Goal: Obtain resource: Download file/media

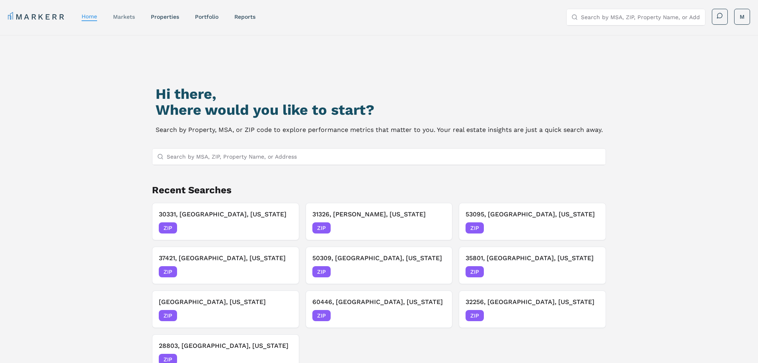
click at [120, 20] on div "markets" at bounding box center [124, 17] width 22 height 8
click at [124, 17] on link "markets" at bounding box center [124, 17] width 22 height 6
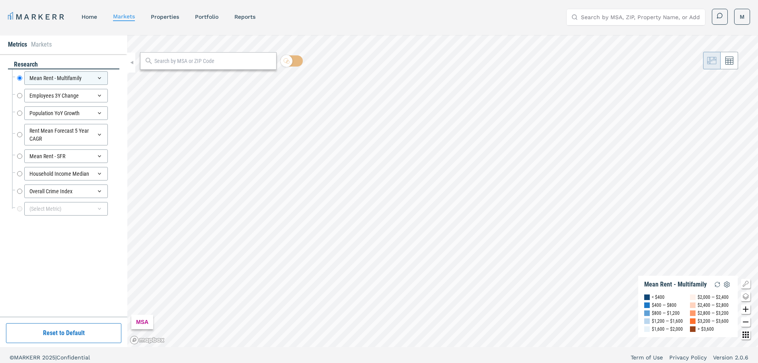
click at [182, 60] on input "text" at bounding box center [213, 61] width 118 height 8
type input "60502"
click at [266, 76] on span "ZIP" at bounding box center [263, 78] width 16 height 7
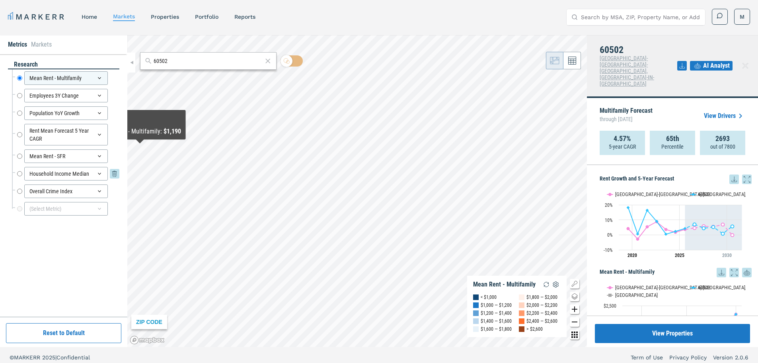
click at [18, 173] on input "Household Income Median" at bounding box center [19, 174] width 5 height 14
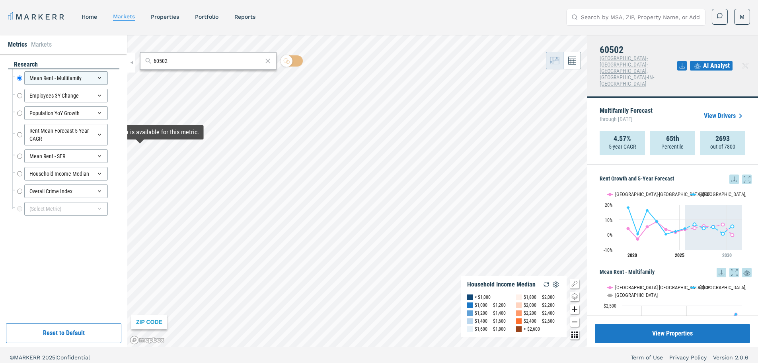
radio input "false"
radio input "true"
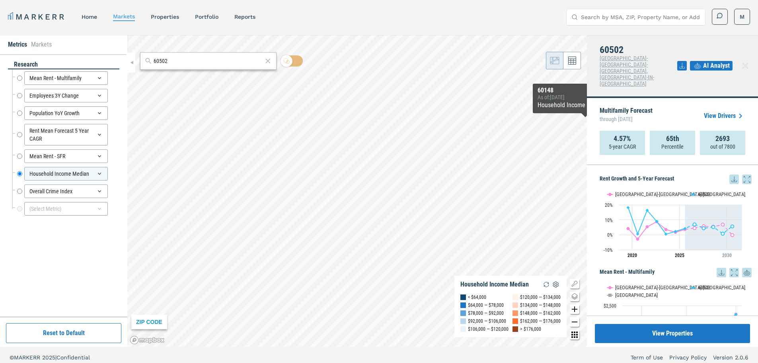
click at [728, 184] on rect "Interactive chart" at bounding box center [673, 224] width 146 height 80
click at [730, 174] on icon at bounding box center [735, 179] width 10 height 10
click at [710, 203] on div "Download as XLS" at bounding box center [699, 205] width 46 height 8
